Goal: Task Accomplishment & Management: Complete application form

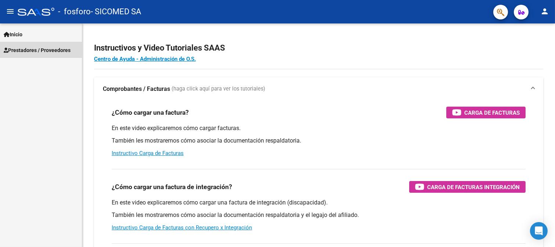
click at [35, 50] on span "Prestadores / Proveedores" at bounding box center [37, 50] width 67 height 8
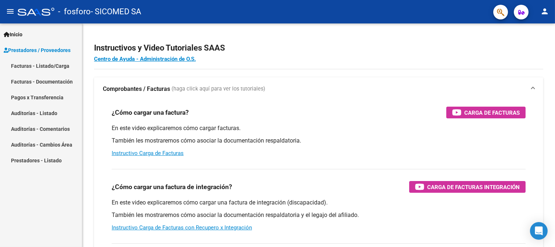
click at [32, 81] on link "Facturas - Documentación" at bounding box center [41, 82] width 82 height 16
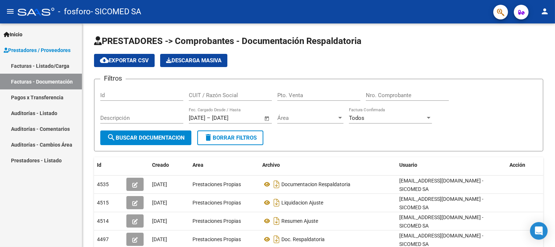
click at [48, 65] on link "Facturas - Listado/Carga" at bounding box center [41, 66] width 82 height 16
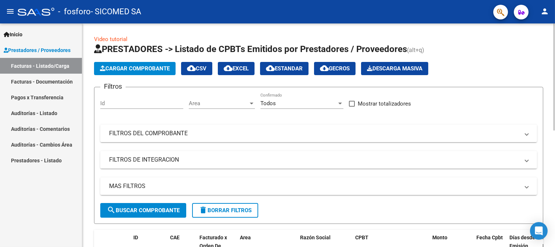
click at [166, 73] on button "Cargar Comprobante" at bounding box center [134, 68] width 81 height 13
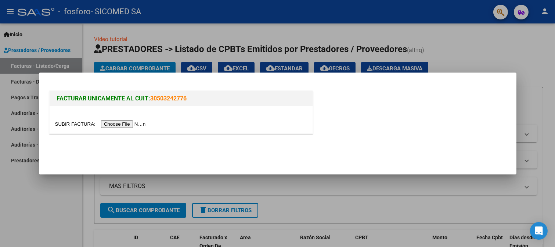
click at [138, 125] on input "file" at bounding box center [101, 124] width 93 height 8
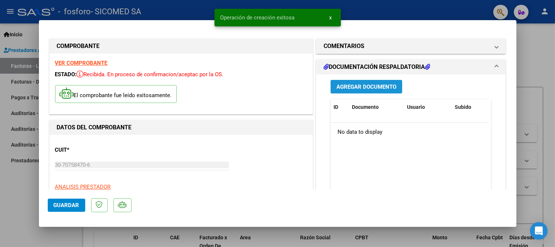
click at [386, 90] on button "Agregar Documento" at bounding box center [366, 87] width 72 height 14
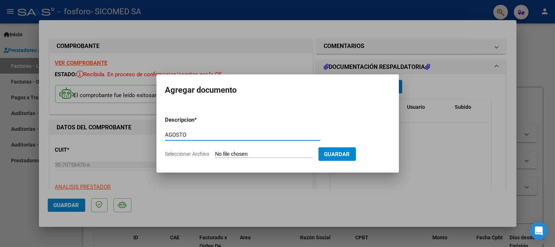
type input "AGOSTO"
click at [281, 152] on input "Seleccionar Archivo" at bounding box center [263, 154] width 97 height 7
type input "C:\fakepath\[PERSON_NAME].pdf"
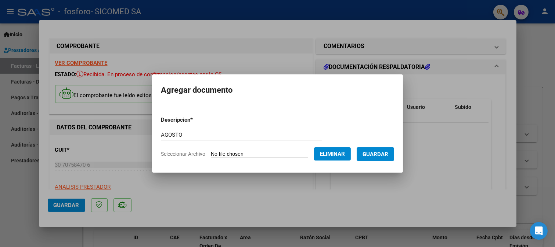
click at [388, 157] on span "Guardar" at bounding box center [375, 154] width 26 height 7
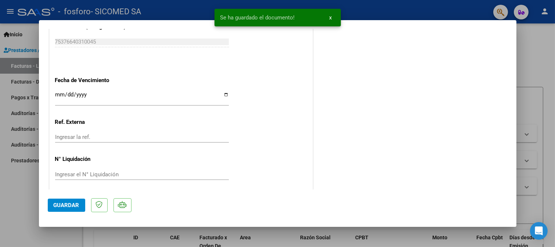
scroll to position [425, 0]
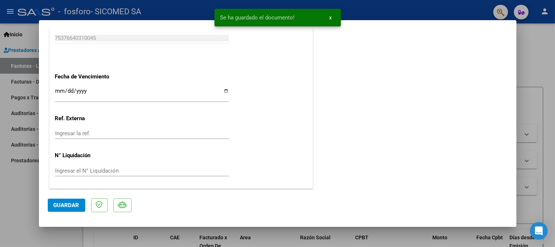
click at [69, 206] on span "Guardar" at bounding box center [67, 205] width 26 height 7
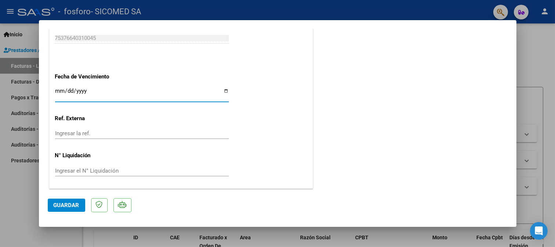
click at [222, 91] on input "Ingresar la fecha" at bounding box center [142, 94] width 174 height 12
type input "[DATE]"
click at [69, 207] on span "Guardar" at bounding box center [67, 205] width 26 height 7
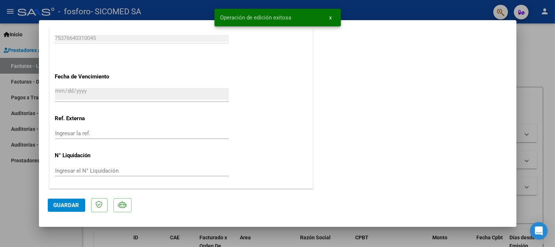
click at [540, 62] on div at bounding box center [277, 123] width 555 height 247
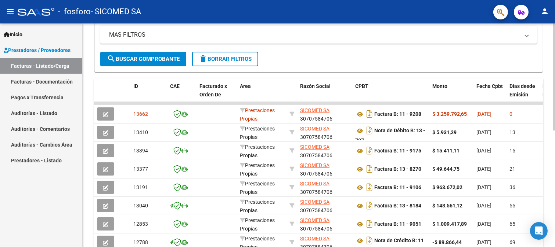
scroll to position [163, 0]
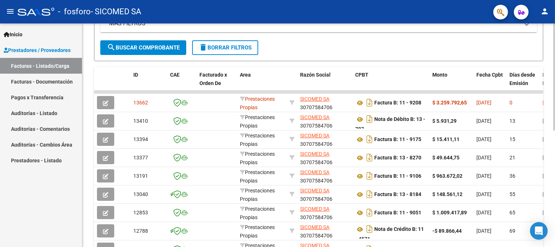
click at [550, 141] on div "Video tutorial PRESTADORES -> Listado de CPBTs Emitidos por Prestadores / Prove…" at bounding box center [318, 91] width 472 height 461
